Goal: Obtain resource: Download file/media

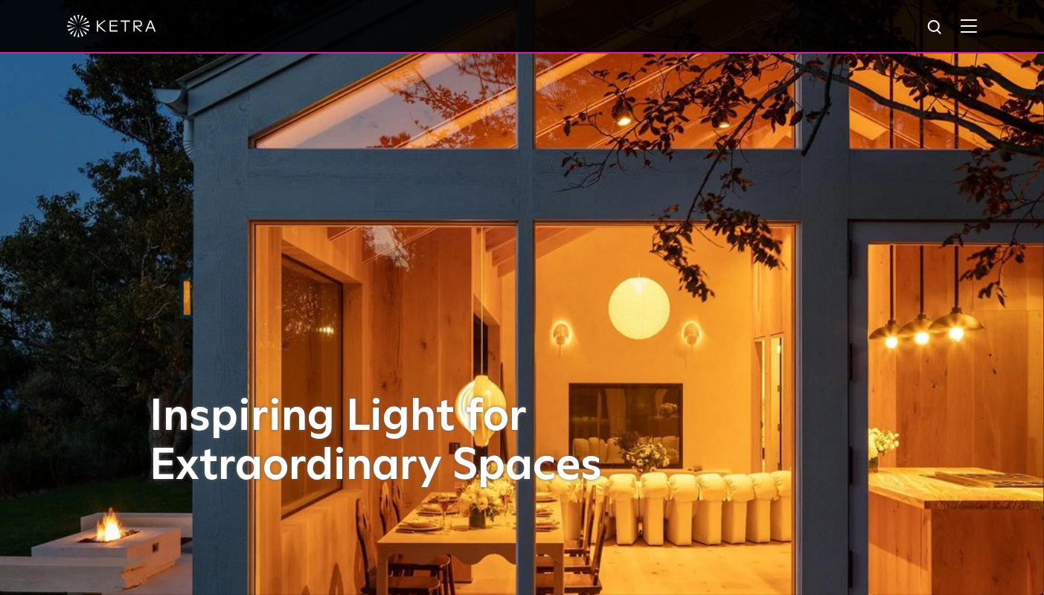
click at [977, 25] on img at bounding box center [969, 26] width 16 height 14
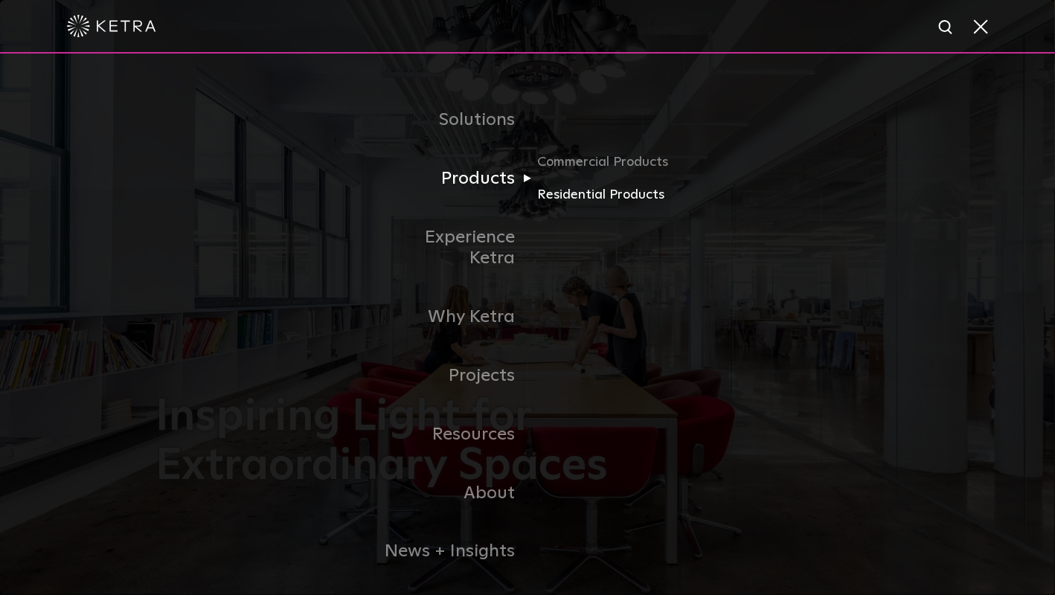
click at [566, 190] on link "Residential Products" at bounding box center [608, 196] width 143 height 22
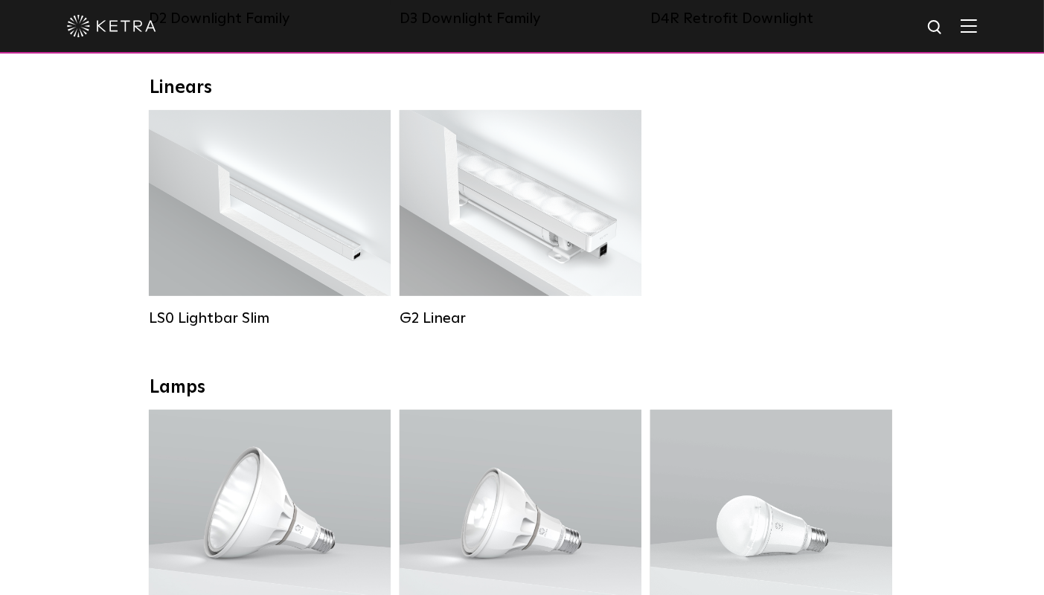
scroll to position [519, 0]
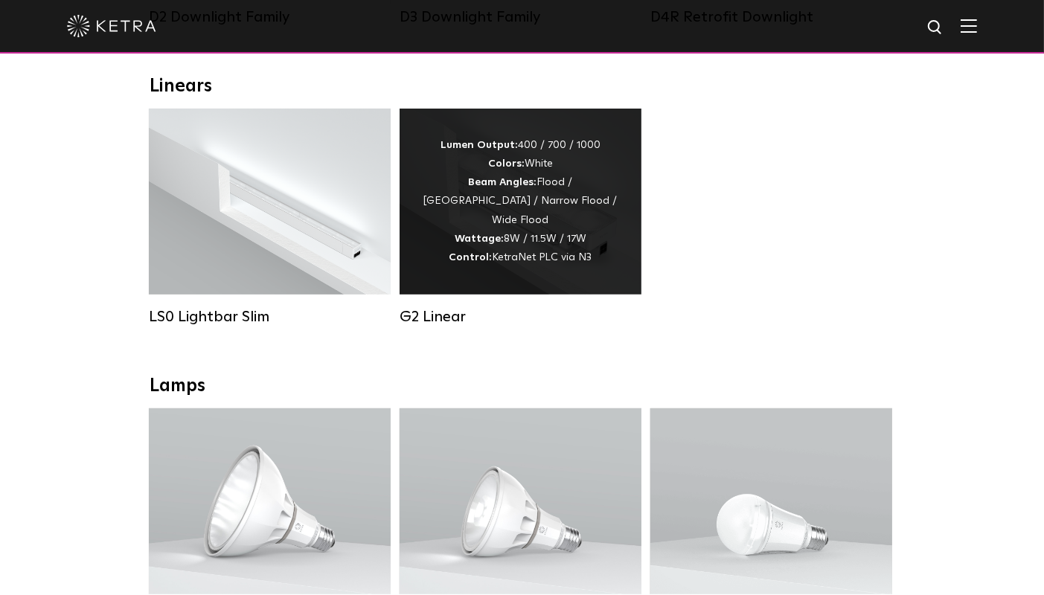
click at [537, 217] on div "Lumen Output: 400 / 700 / 1000 Colors: White Beam Angles: Flood / [GEOGRAPHIC_D…" at bounding box center [520, 201] width 197 height 131
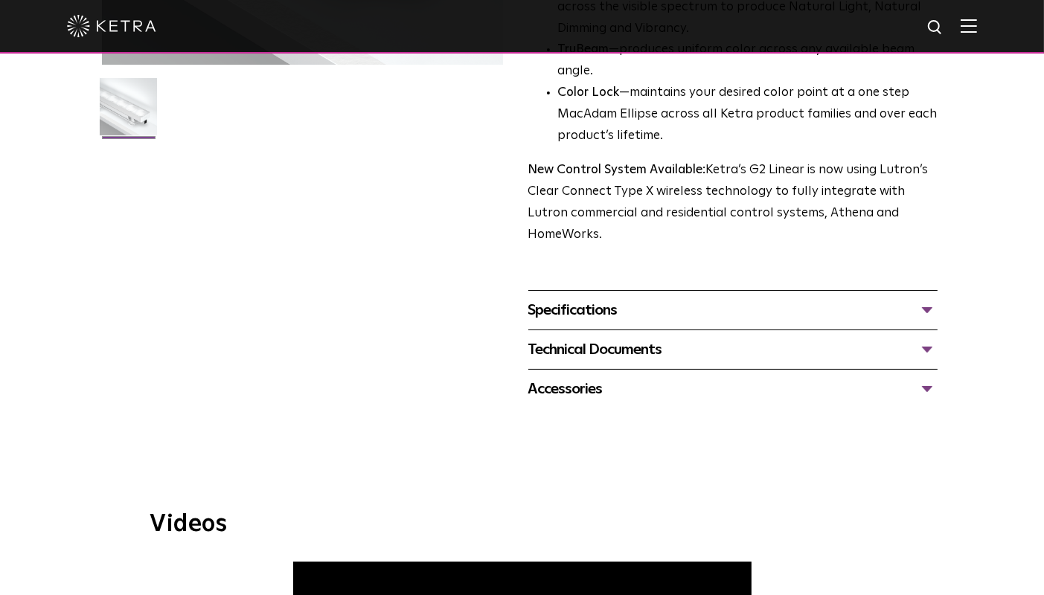
scroll to position [447, 0]
click at [584, 337] on div "Technical Documents" at bounding box center [733, 349] width 410 height 24
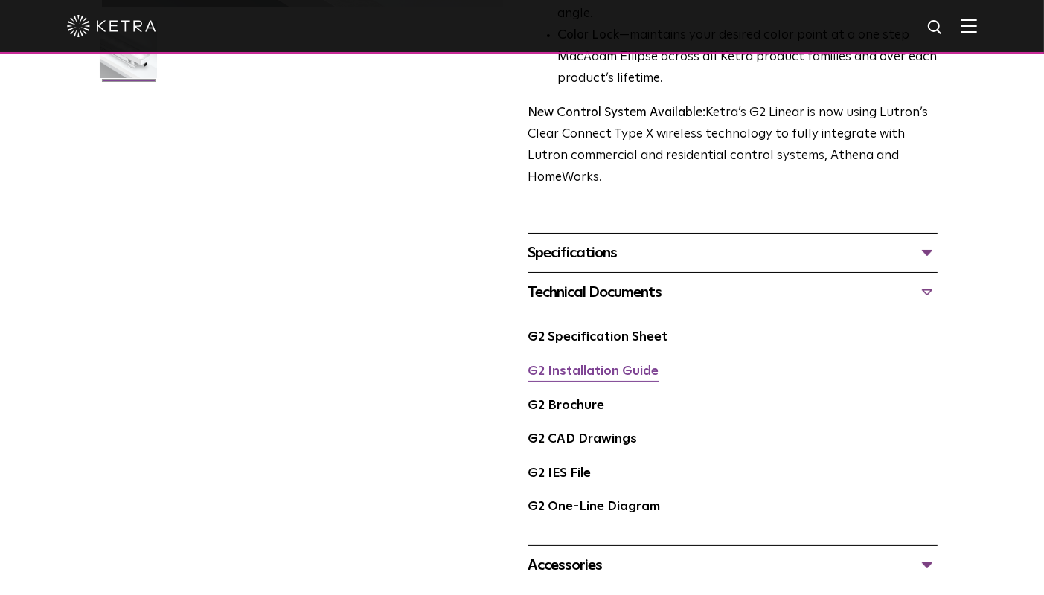
scroll to position [506, 0]
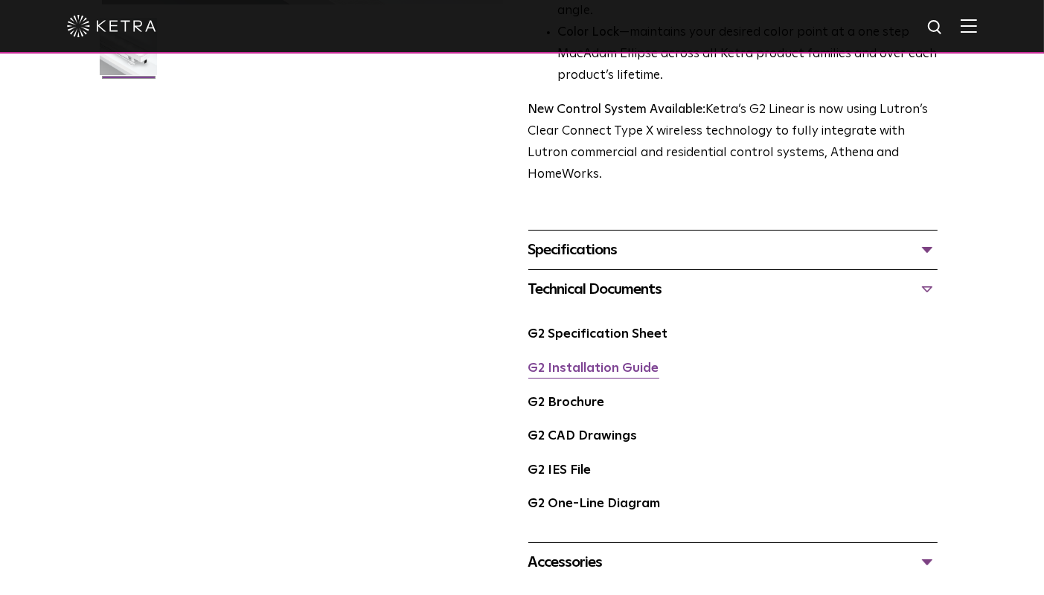
click at [601, 362] on link "G2 Installation Guide" at bounding box center [593, 368] width 131 height 13
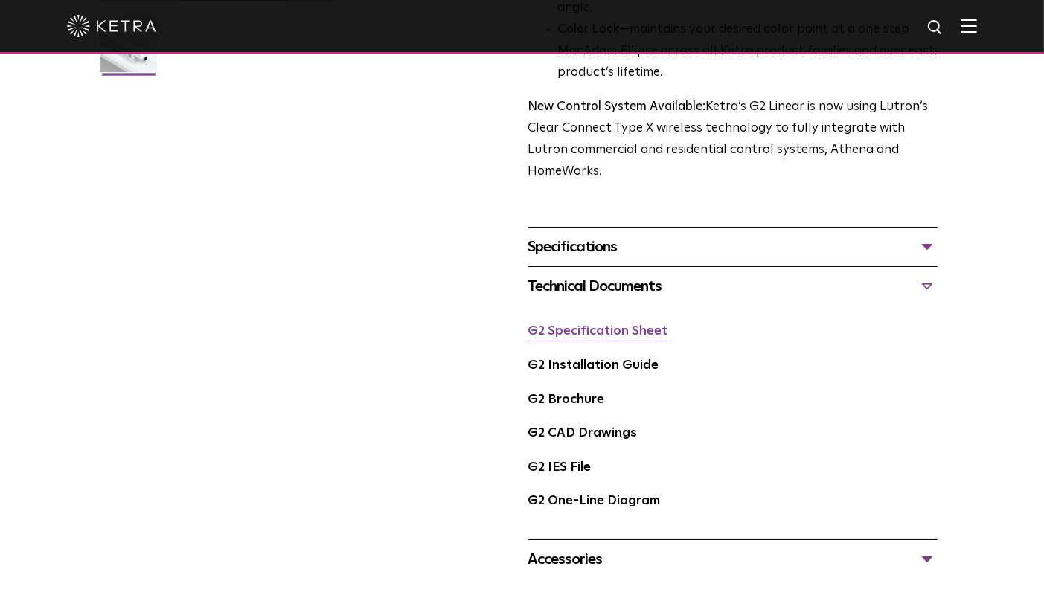
click at [622, 325] on link "G2 Specification Sheet" at bounding box center [598, 331] width 140 height 13
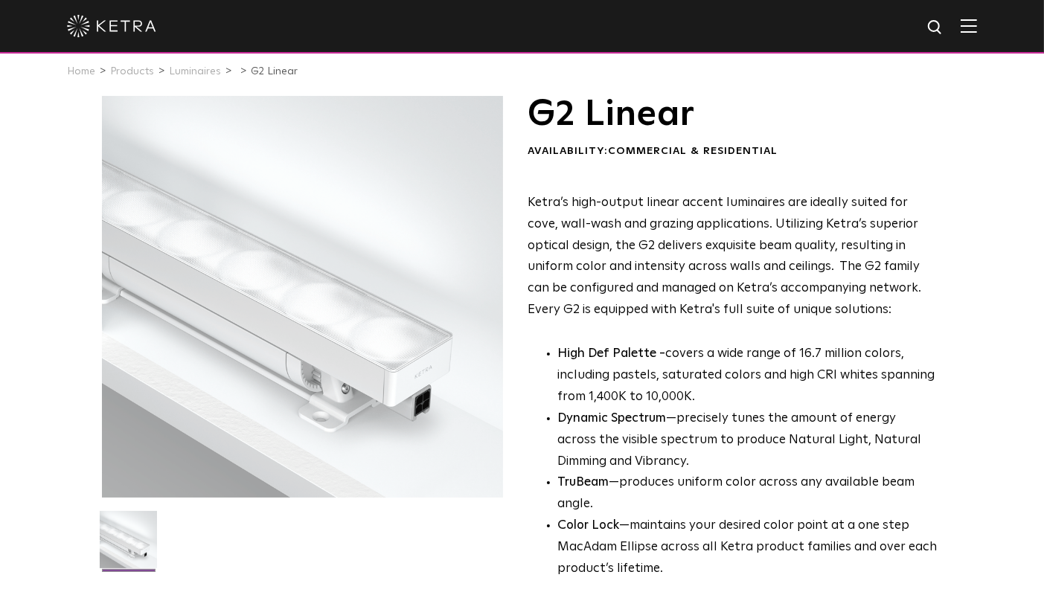
scroll to position [0, 0]
